Goal: Navigation & Orientation: Find specific page/section

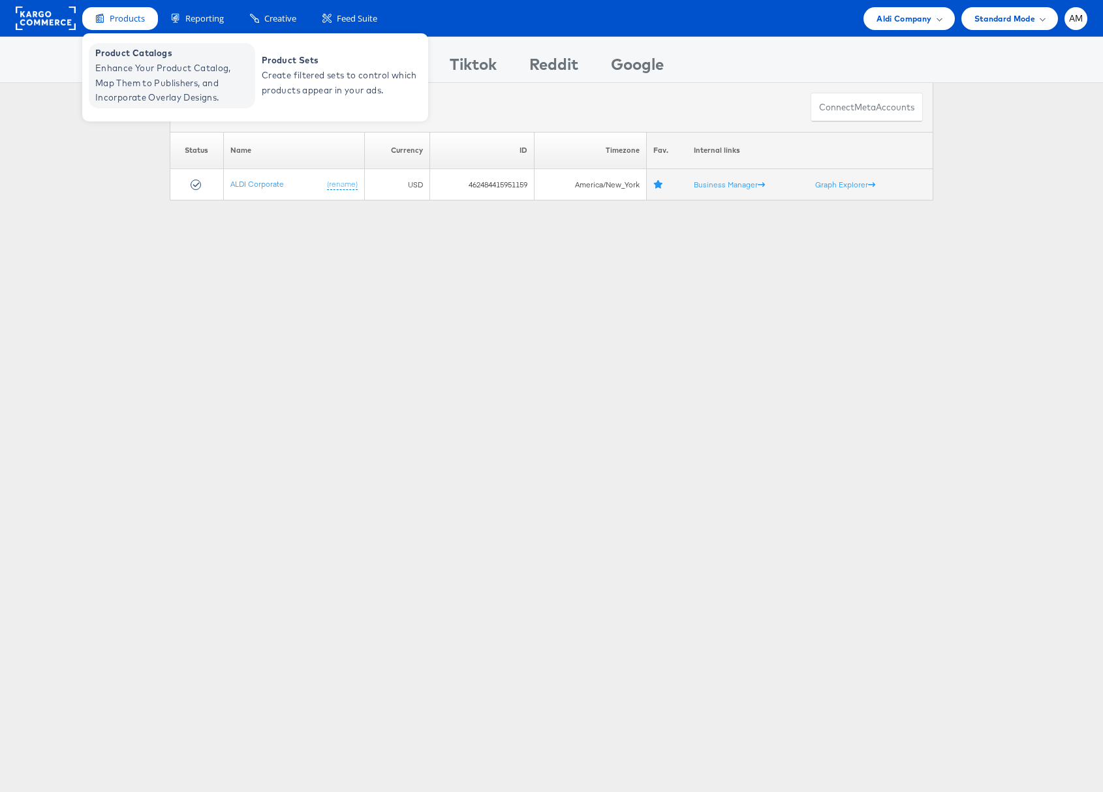
click at [127, 71] on span "Enhance Your Product Catalog, Map Them to Publishers, and Incorporate Overlay D…" at bounding box center [173, 83] width 157 height 44
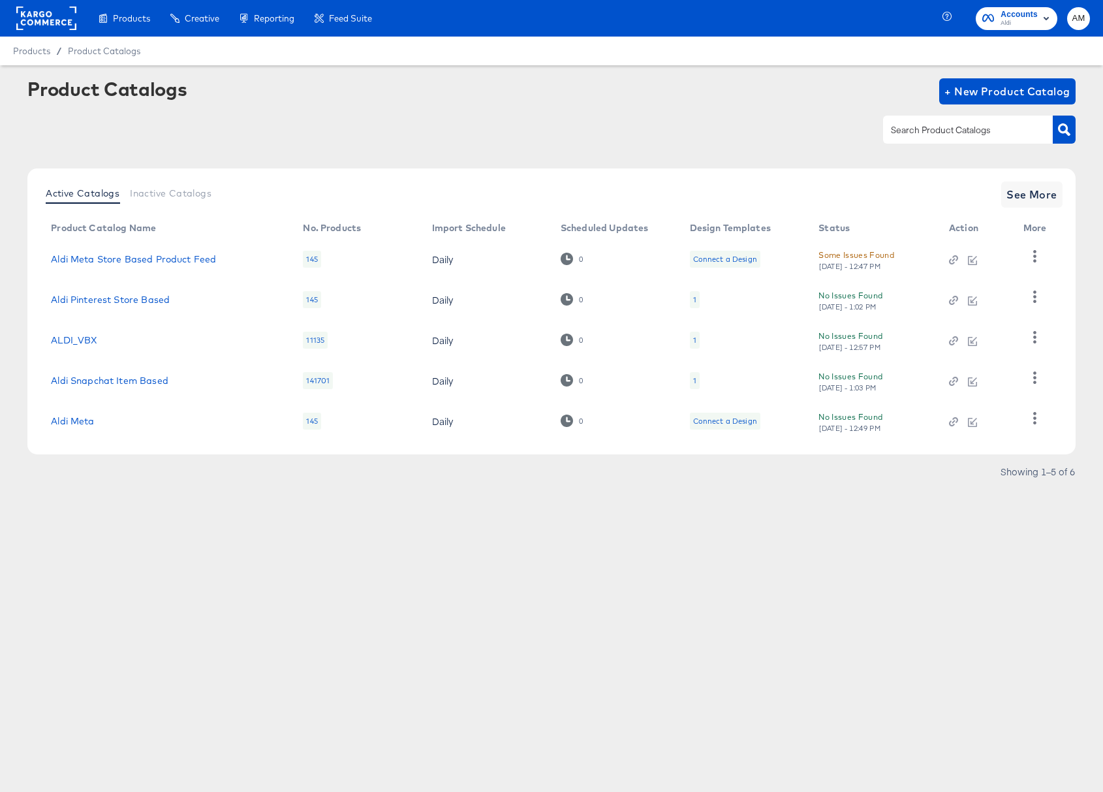
click at [47, 16] on rect at bounding box center [46, 18] width 60 height 23
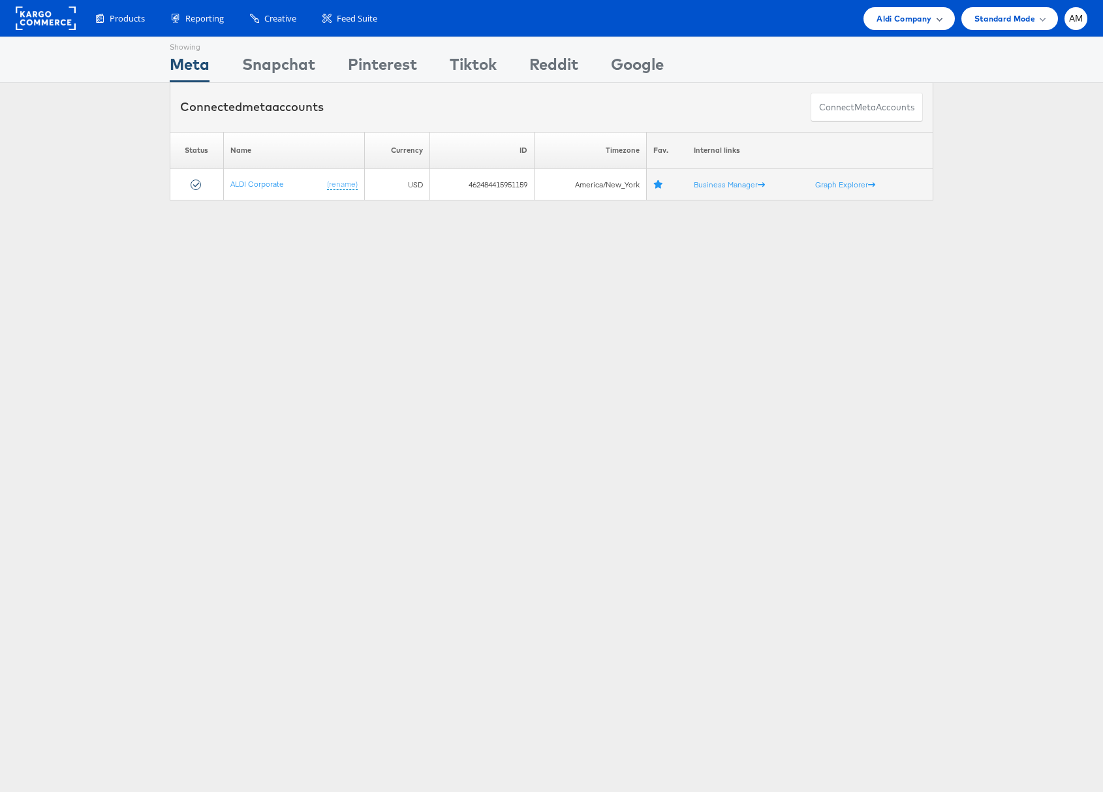
click at [892, 22] on span "Aldi Company" at bounding box center [903, 19] width 55 height 14
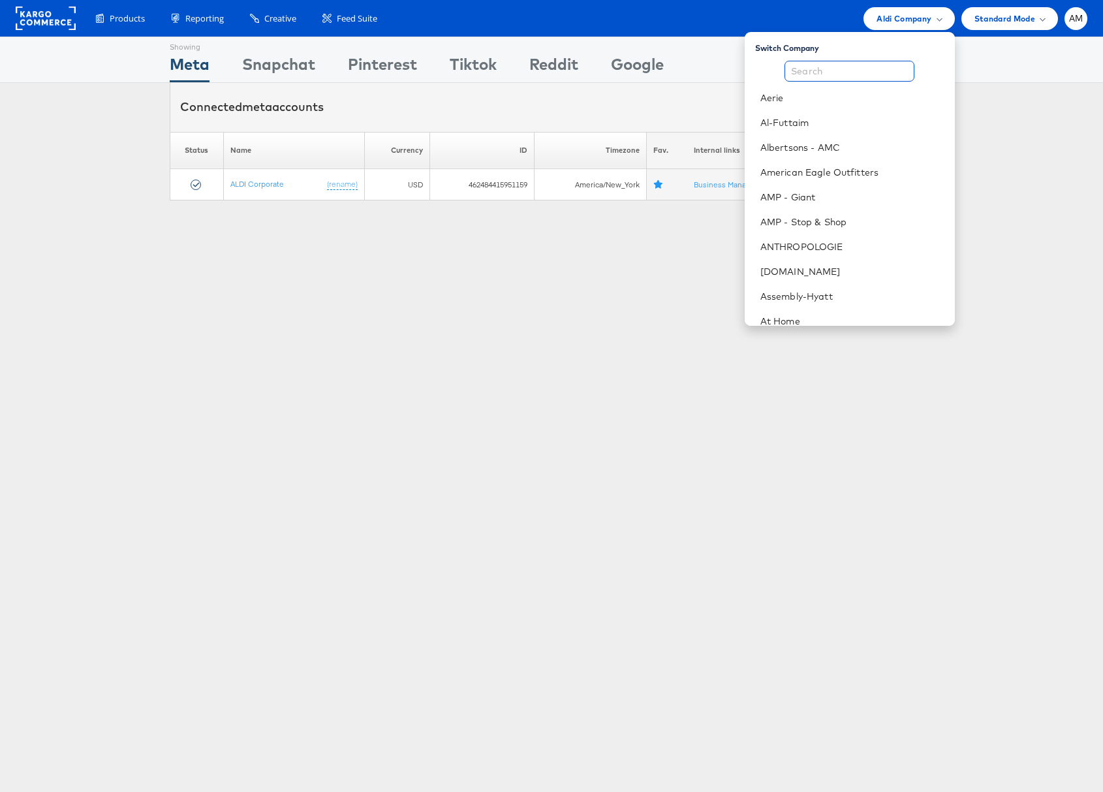
click at [865, 74] on input "text" at bounding box center [849, 71] width 130 height 21
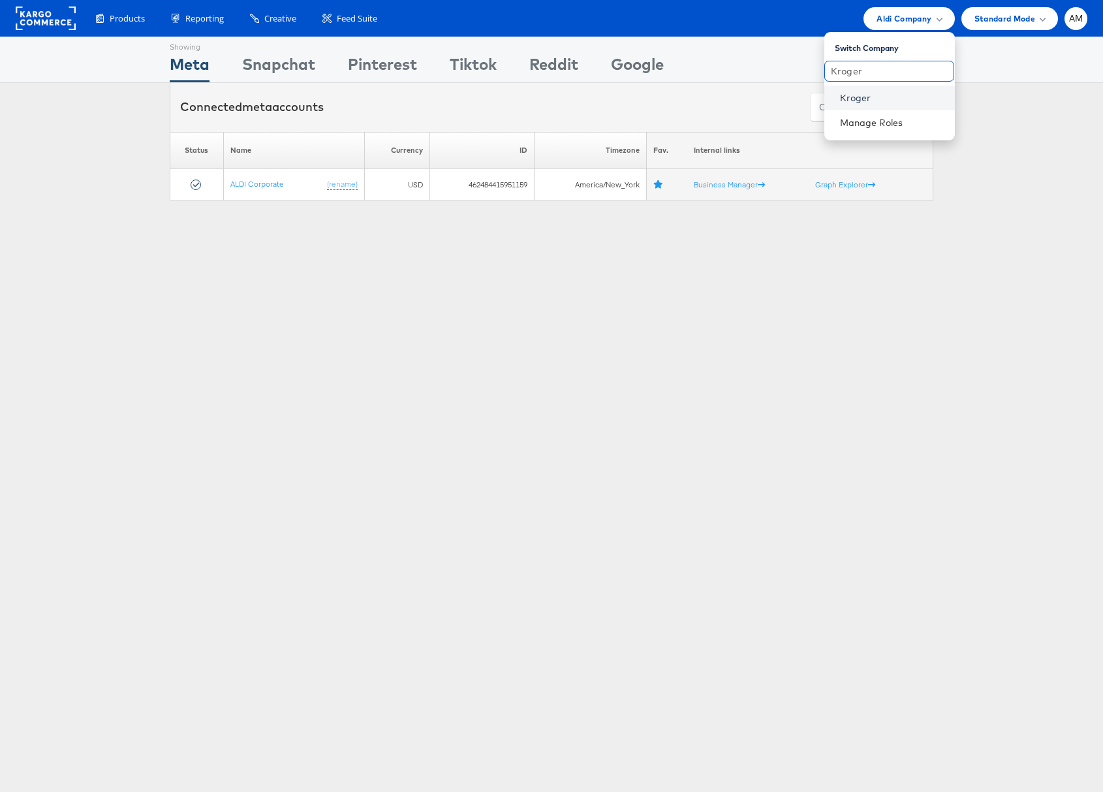
type input "Kroger"
click at [863, 97] on link "Kroger" at bounding box center [892, 97] width 104 height 13
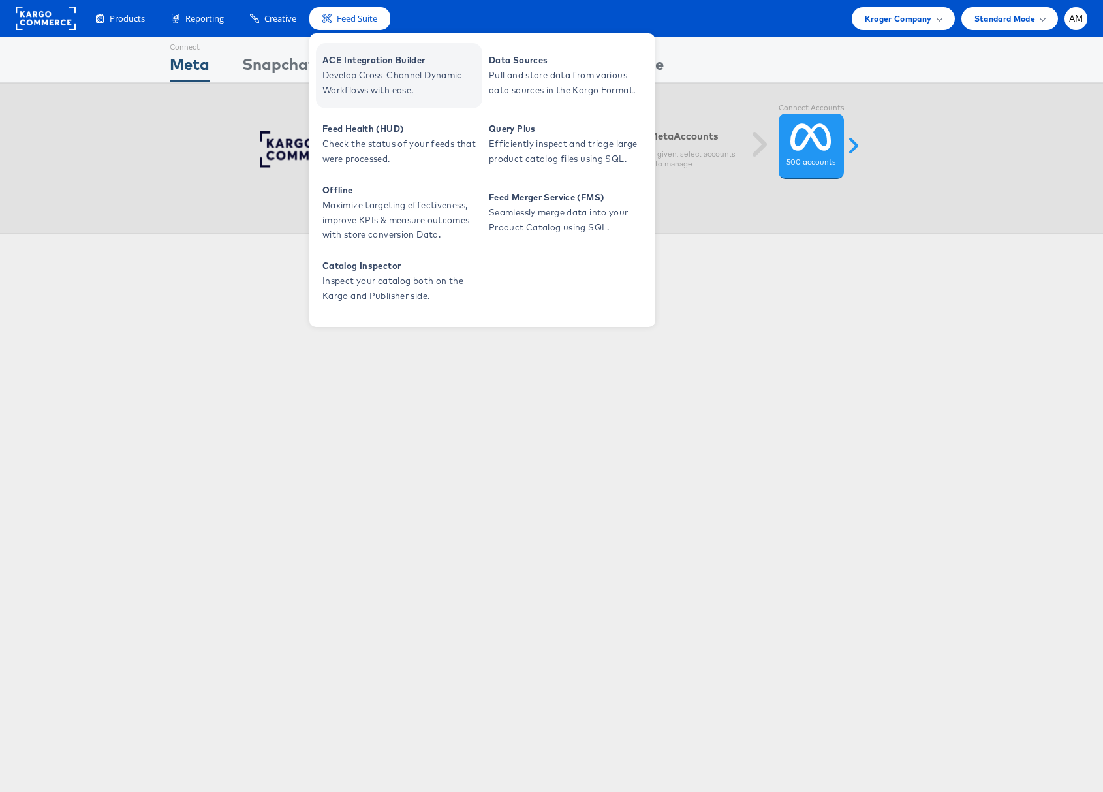
click at [376, 63] on span "ACE Integration Builder" at bounding box center [400, 60] width 157 height 15
